Goal: Task Accomplishment & Management: Complete application form

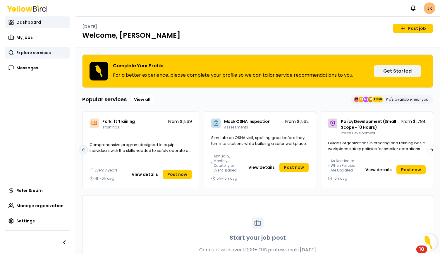
click at [51, 52] on link "Explore services" at bounding box center [37, 53] width 65 height 12
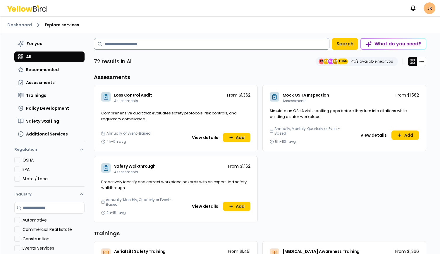
click at [158, 45] on input at bounding box center [211, 44] width 235 height 12
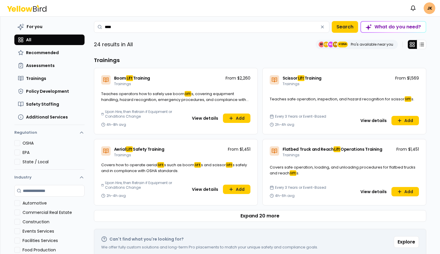
scroll to position [29, 0]
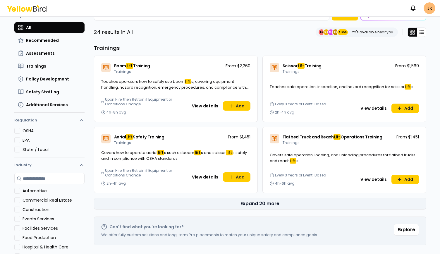
type input "****"
click at [267, 201] on button "Expand 20 more" at bounding box center [260, 204] width 332 height 12
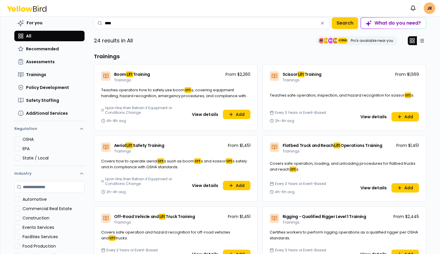
scroll to position [0, 0]
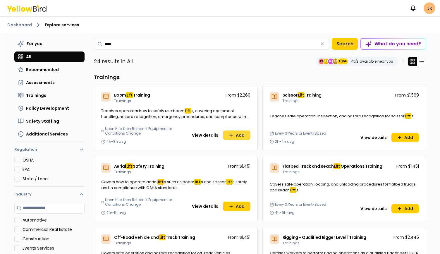
click at [234, 132] on button "Add" at bounding box center [236, 134] width 27 height 9
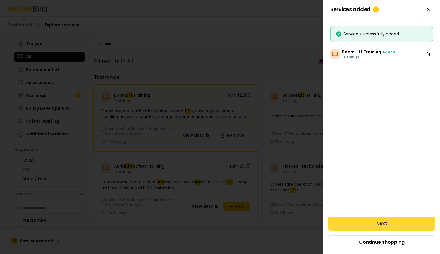
click at [303, 221] on button "Next" at bounding box center [381, 223] width 107 height 14
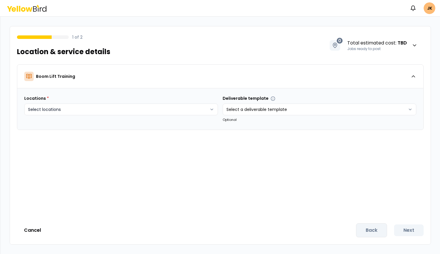
click at [160, 110] on html "Notifications JK 1 of 2 Location & service details 0 Total estimated cost : TBD…" at bounding box center [220, 127] width 440 height 254
click at [156, 57] on html "Notifications JK 1 of 2 Location & service details 0 Total estimated cost : TBD…" at bounding box center [220, 127] width 440 height 254
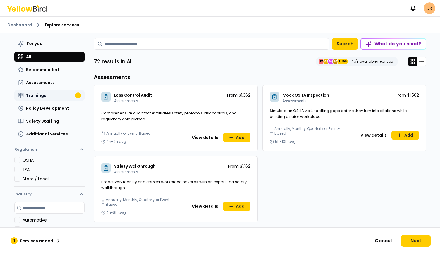
click at [44, 93] on button "Trainings 1" at bounding box center [49, 95] width 70 height 11
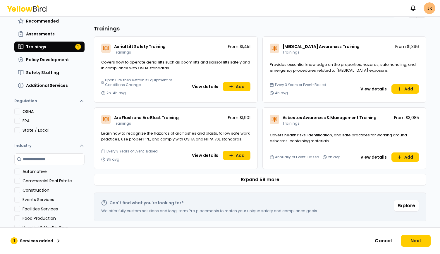
scroll to position [54, 0]
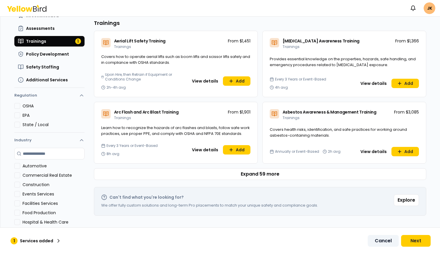
click at [303, 241] on button "Cancel" at bounding box center [382, 241] width 31 height 12
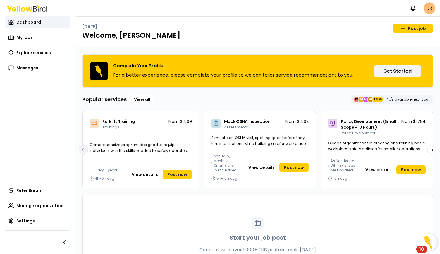
click at [255, 38] on h1 "Welcome, [PERSON_NAME]" at bounding box center [257, 35] width 350 height 9
click at [24, 35] on span "My jobs" at bounding box center [24, 37] width 16 height 6
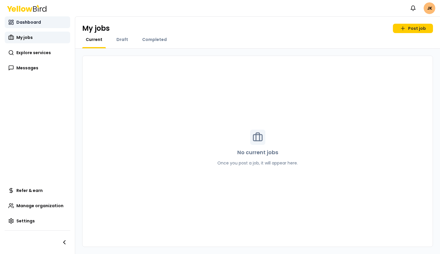
click at [32, 23] on span "Dashboard" at bounding box center [28, 22] width 25 height 6
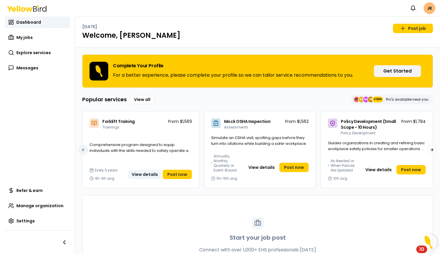
click at [146, 174] on button "View details" at bounding box center [144, 174] width 33 height 9
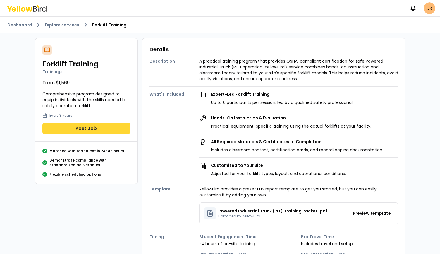
click at [94, 127] on button "Post Job" at bounding box center [86, 128] width 88 height 12
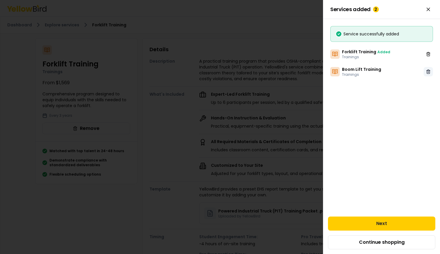
click at [303, 72] on icon at bounding box center [427, 71] width 3 height 3
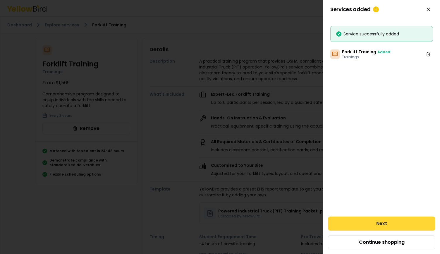
click at [303, 221] on button "Next" at bounding box center [381, 223] width 107 height 14
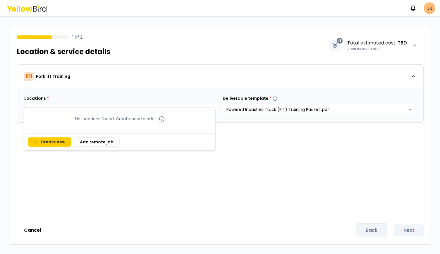
click at [167, 111] on body "Notifications JK 1 of 2 Location & service details 0 Total estimated cost : TBD…" at bounding box center [220, 127] width 440 height 254
click at [39, 143] on button "Create new" at bounding box center [50, 141] width 44 height 9
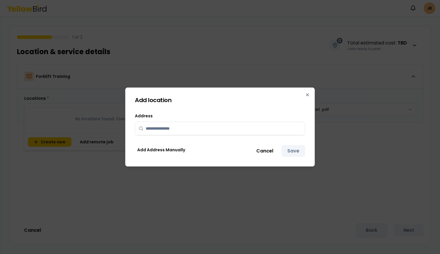
click at [176, 127] on input "text" at bounding box center [224, 128] width 156 height 13
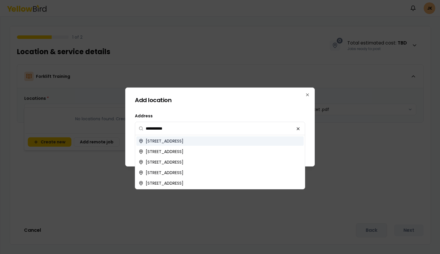
click at [183, 142] on span "[STREET_ADDRESS]" at bounding box center [165, 141] width 38 height 6
type input "**********"
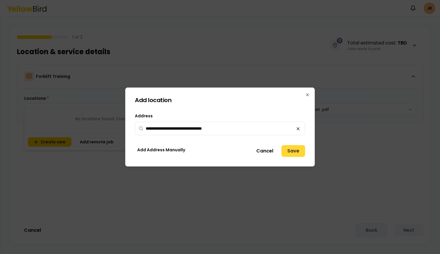
click at [295, 151] on button "Save" at bounding box center [293, 151] width 24 height 12
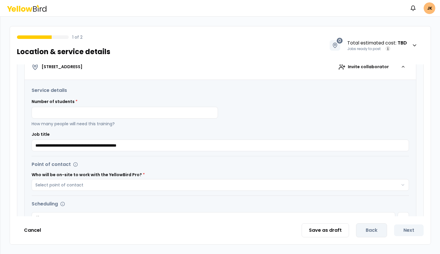
scroll to position [117, 0]
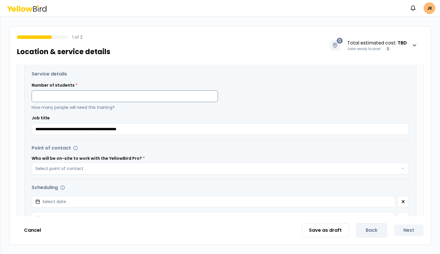
click at [118, 92] on input at bounding box center [125, 96] width 186 height 12
type input "*"
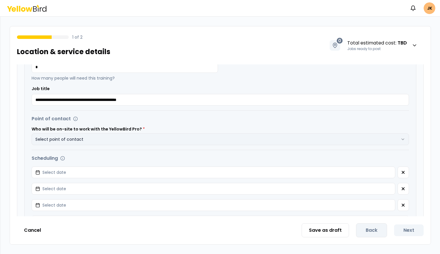
click at [116, 136] on button "Select point of contact" at bounding box center [220, 139] width 377 height 12
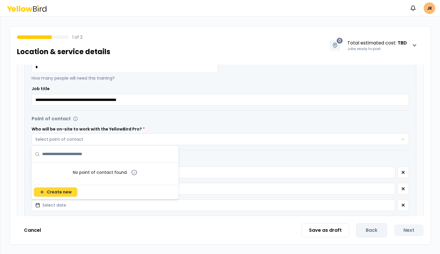
click at [59, 193] on span "Create new" at bounding box center [59, 192] width 25 height 6
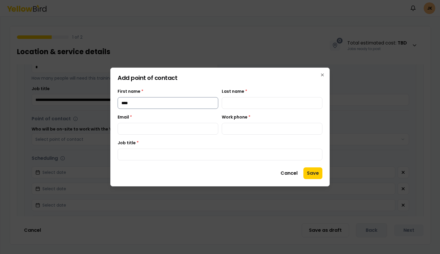
type input "****"
type input "**********"
type input "*****"
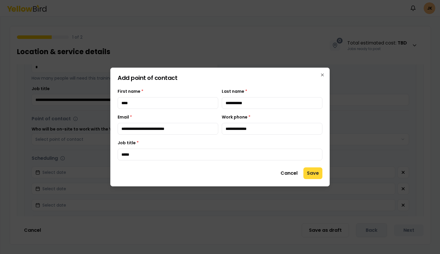
click at [303, 173] on button "Save" at bounding box center [312, 173] width 19 height 12
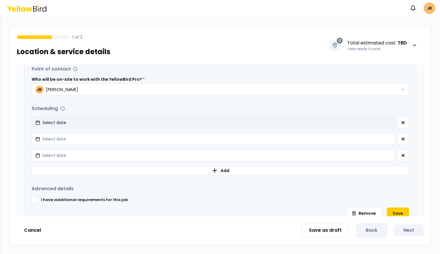
scroll to position [205, 0]
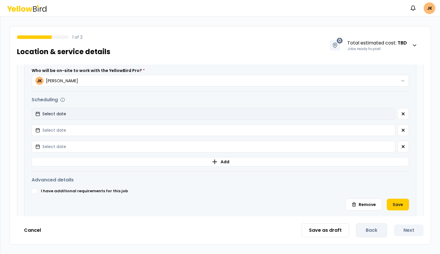
click at [82, 112] on button "Select date" at bounding box center [213, 114] width 363 height 12
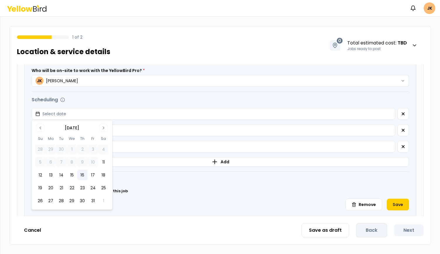
click at [86, 175] on button "16" at bounding box center [82, 175] width 11 height 11
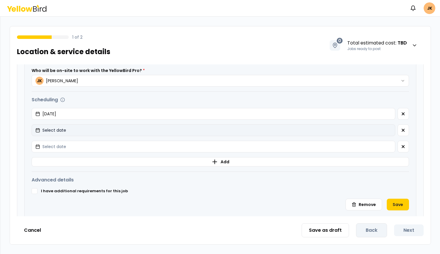
click at [74, 131] on button "Select date" at bounding box center [213, 130] width 363 height 12
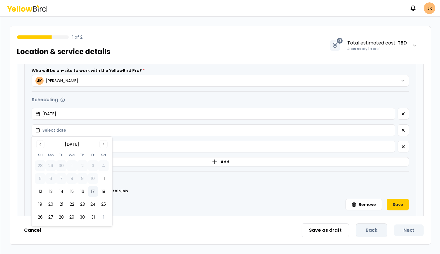
click at [95, 191] on button "17" at bounding box center [93, 191] width 11 height 11
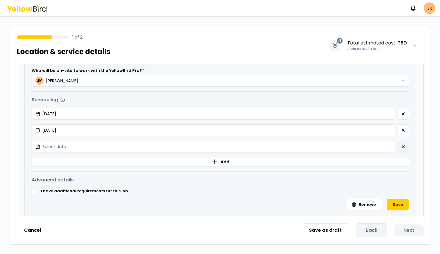
click at [303, 146] on icon "button" at bounding box center [402, 146] width 5 height 5
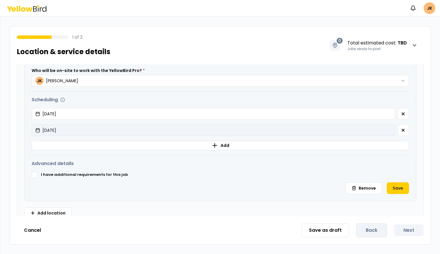
scroll to position [213, 0]
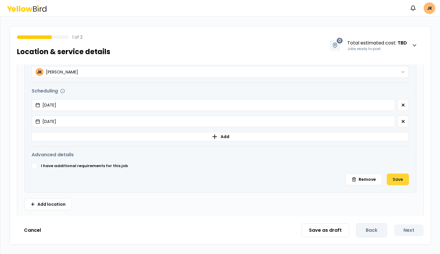
click at [303, 176] on button "Save" at bounding box center [397, 179] width 22 height 12
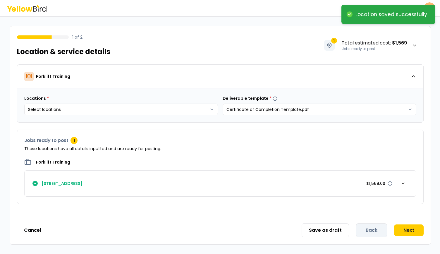
scroll to position [0, 0]
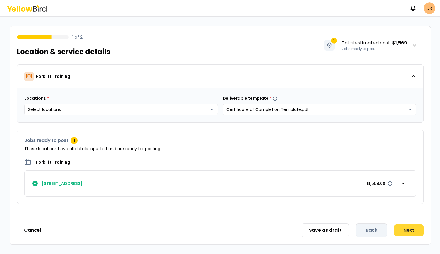
click at [303, 230] on button "Next" at bounding box center [409, 230] width 30 height 12
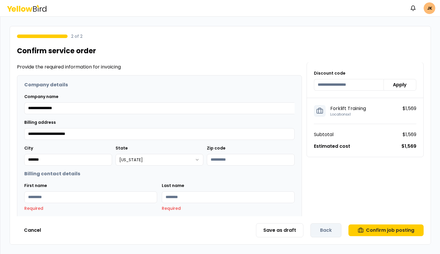
scroll to position [19, 0]
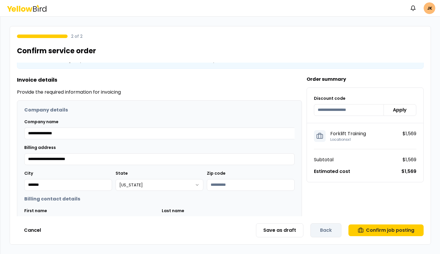
click at [303, 169] on p "$1,569" at bounding box center [408, 171] width 15 height 7
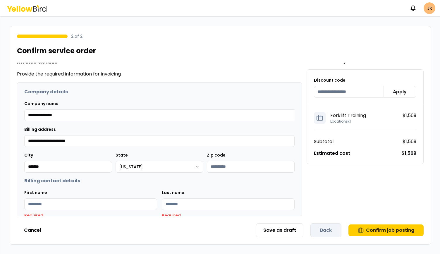
scroll to position [0, 0]
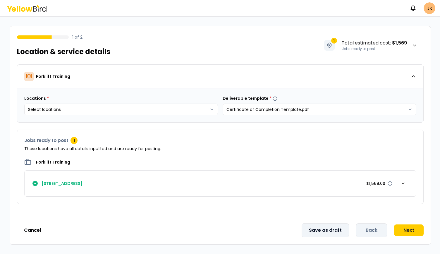
click at [303, 231] on button "Save as draft" at bounding box center [324, 230] width 47 height 14
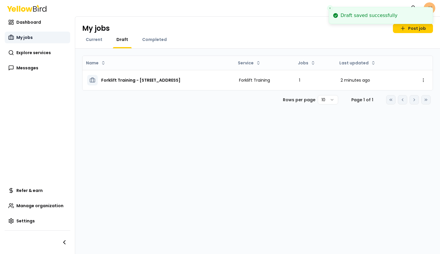
click at [26, 37] on span "My jobs" at bounding box center [24, 37] width 16 height 6
click at [28, 23] on span "Dashboard" at bounding box center [28, 22] width 25 height 6
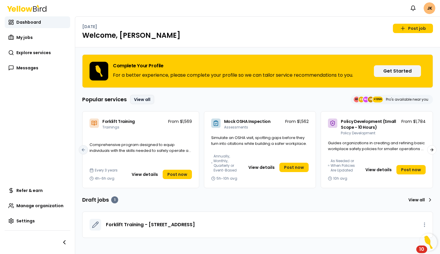
click at [147, 99] on link "View all" at bounding box center [142, 99] width 24 height 9
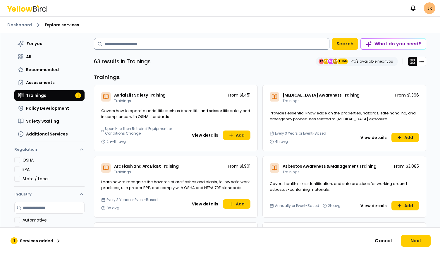
click at [176, 43] on input at bounding box center [211, 44] width 235 height 12
click at [188, 65] on div "63 results in Trainings EE CE MJ SE +1356 Pro's available near you" at bounding box center [260, 61] width 332 height 9
click at [205, 42] on input at bounding box center [211, 44] width 235 height 12
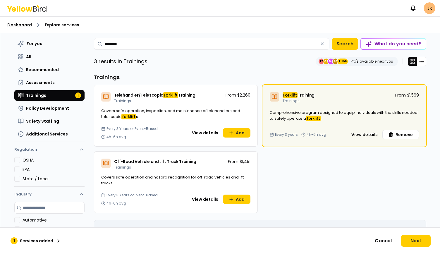
type input "********"
click at [13, 25] on link "Dashboard" at bounding box center [19, 25] width 25 height 6
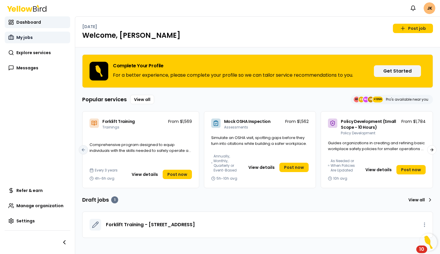
click at [30, 38] on span "My jobs" at bounding box center [24, 37] width 16 height 6
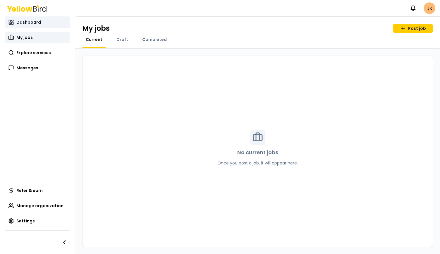
click at [49, 23] on link "Dashboard" at bounding box center [37, 22] width 65 height 12
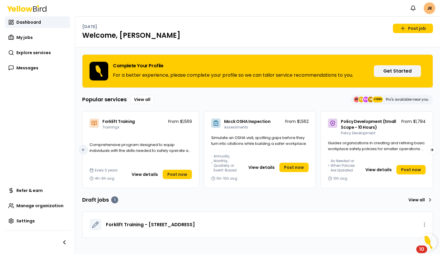
click at [260, 225] on div "Forklift Training - [STREET_ADDRESS]" at bounding box center [265, 225] width 319 height 12
click at [303, 222] on circle "button" at bounding box center [424, 222] width 1 height 1
click at [303, 236] on link "Edit draft" at bounding box center [411, 236] width 34 height 9
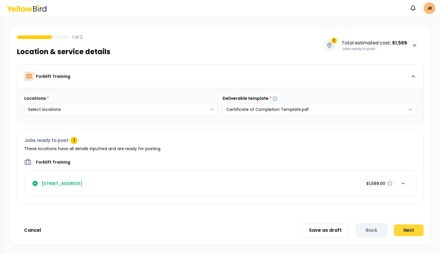
click at [303, 232] on button "Next" at bounding box center [409, 230] width 30 height 12
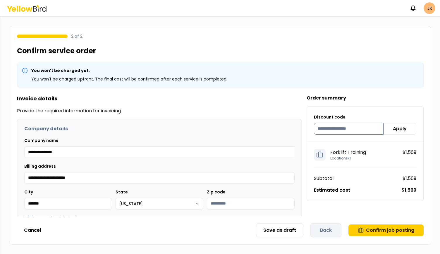
click at [303, 127] on input at bounding box center [349, 129] width 70 height 12
type input "********"
click at [303, 129] on button "Apply" at bounding box center [399, 129] width 33 height 12
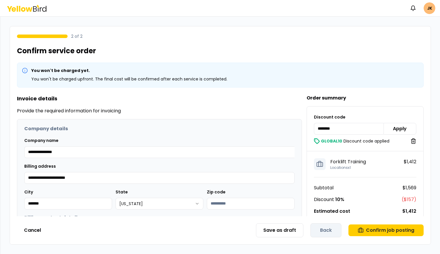
click at [39, 5] on icon at bounding box center [26, 8] width 39 height 7
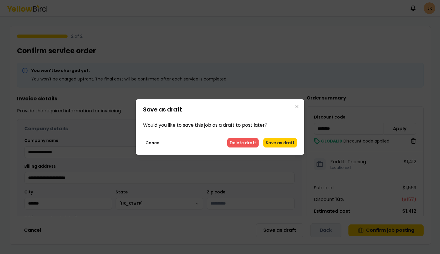
click at [240, 141] on button "Delete draft" at bounding box center [242, 142] width 31 height 9
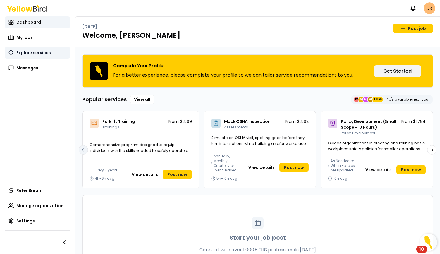
click at [47, 52] on span "Explore services" at bounding box center [33, 53] width 34 height 6
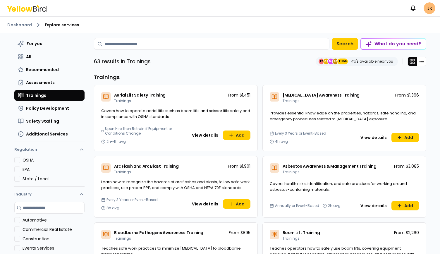
click at [19, 159] on div "OSHA" at bounding box center [49, 160] width 70 height 6
click at [15, 161] on button "OSHA" at bounding box center [17, 160] width 6 height 6
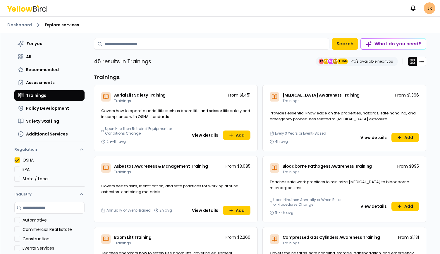
click at [15, 170] on button "EPA" at bounding box center [17, 169] width 6 height 6
click at [15, 171] on button "EPA" at bounding box center [17, 169] width 6 height 6
click at [15, 170] on button "EPA" at bounding box center [17, 169] width 6 height 6
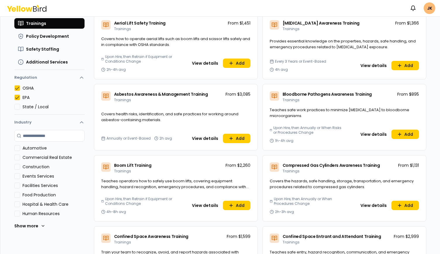
scroll to position [58, 0]
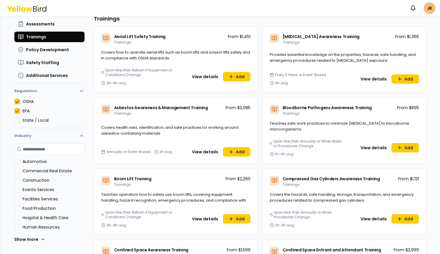
type button "on"
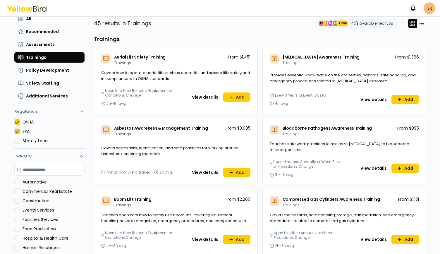
scroll to position [0, 0]
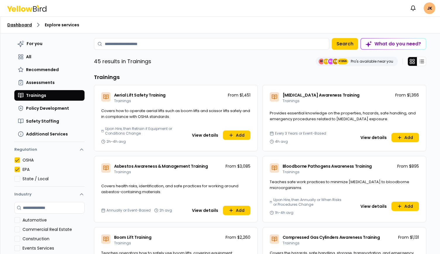
click at [24, 24] on link "Dashboard" at bounding box center [19, 25] width 25 height 6
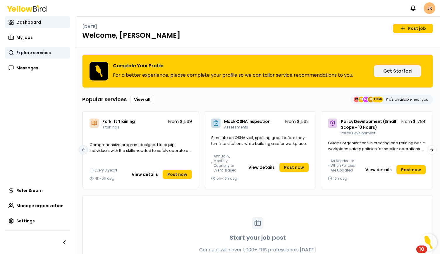
click at [39, 51] on span "Explore services" at bounding box center [33, 53] width 34 height 6
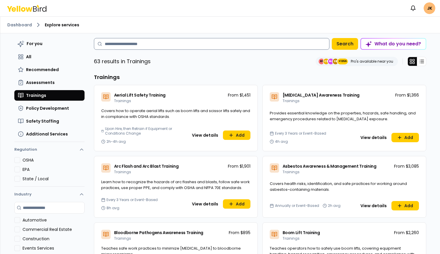
click at [140, 45] on input at bounding box center [211, 44] width 235 height 12
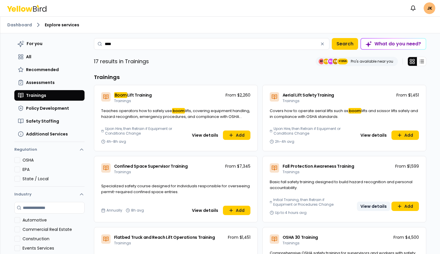
type input "****"
